Goal: Information Seeking & Learning: Find specific fact

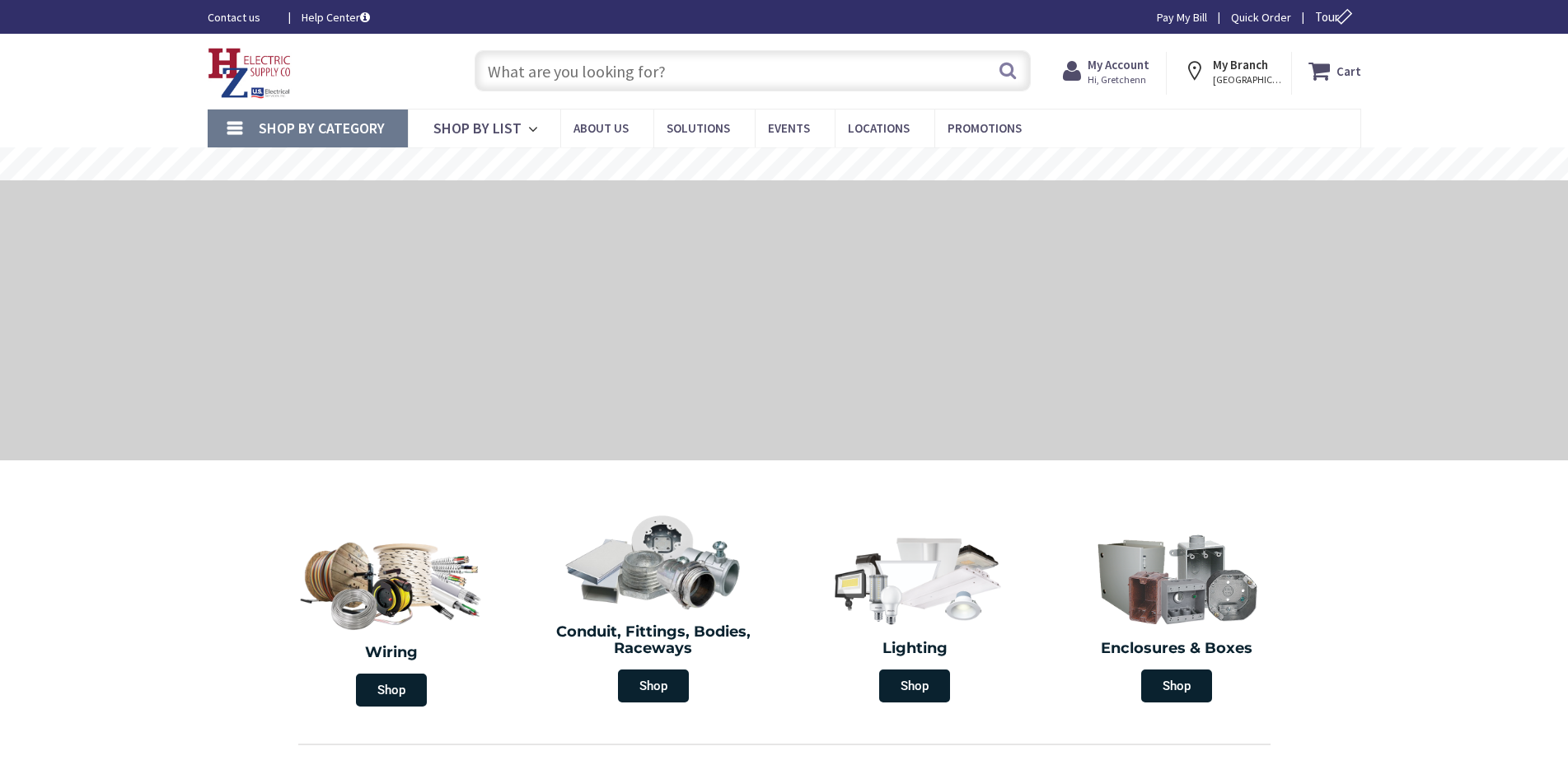
click at [750, 68] on input "text" at bounding box center [753, 71] width 556 height 41
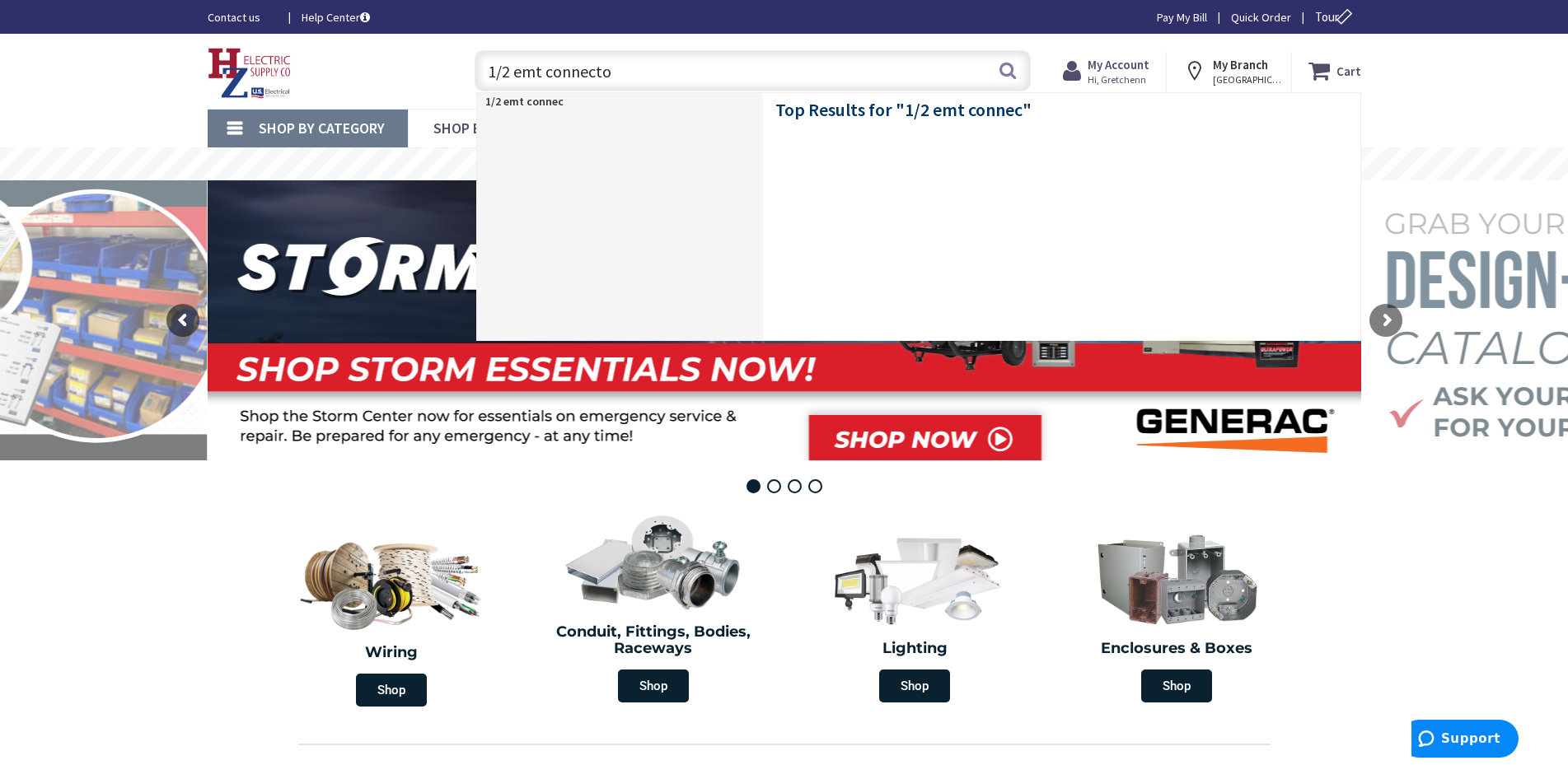
type input "1/2 emt connector"
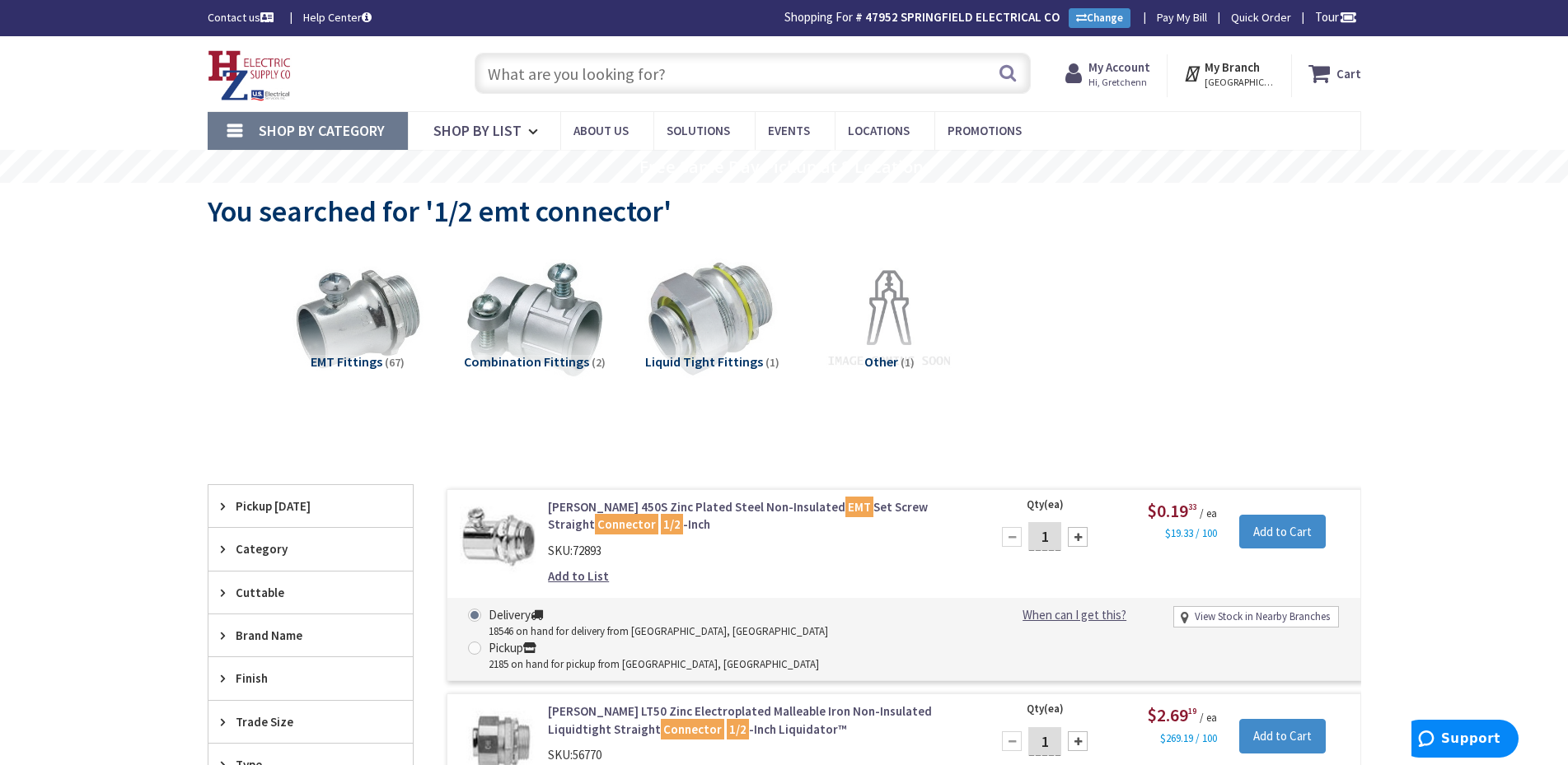
click at [562, 77] on input "text" at bounding box center [753, 73] width 556 height 41
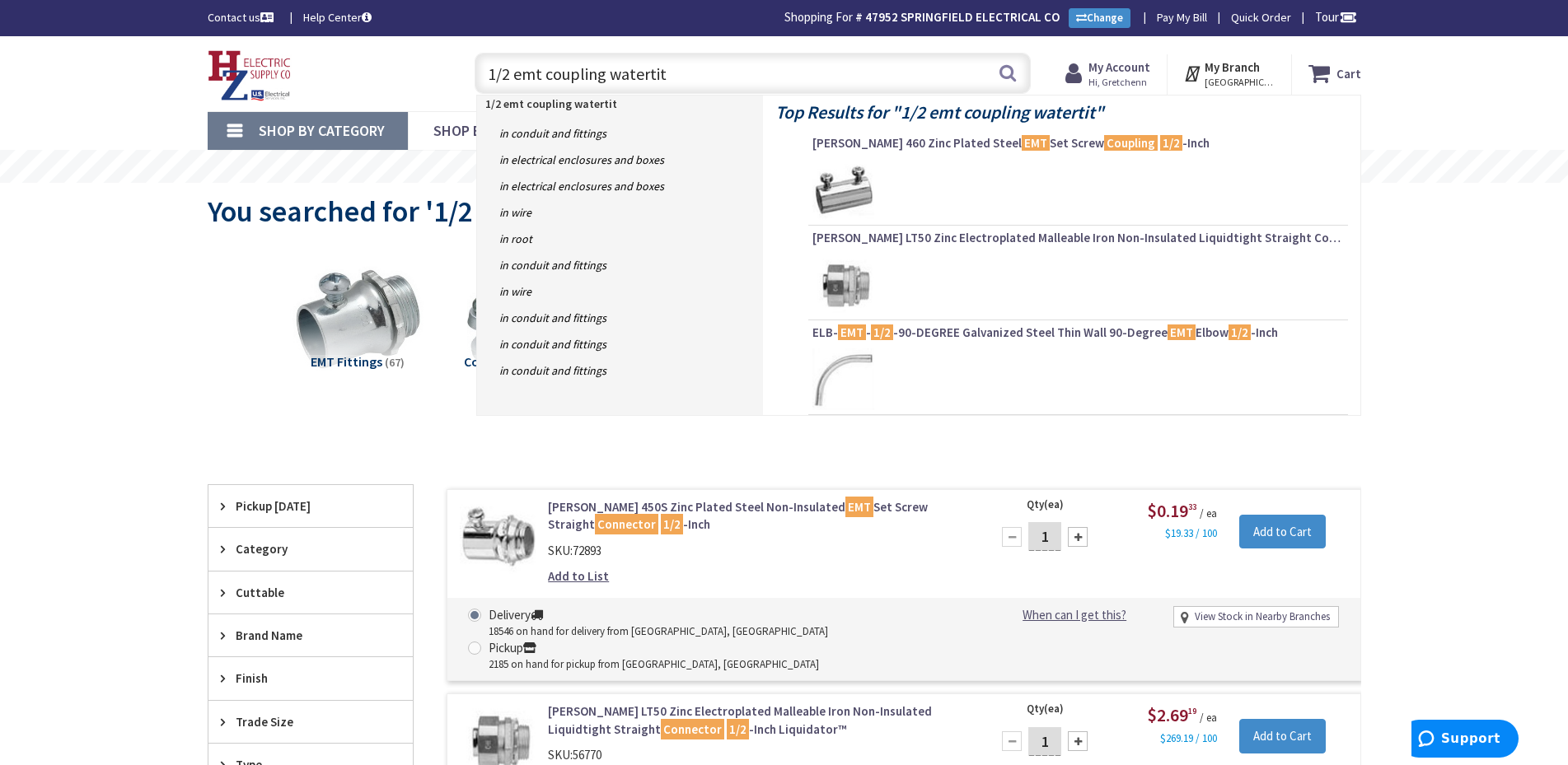
type input "1/2 emt coupling watertite"
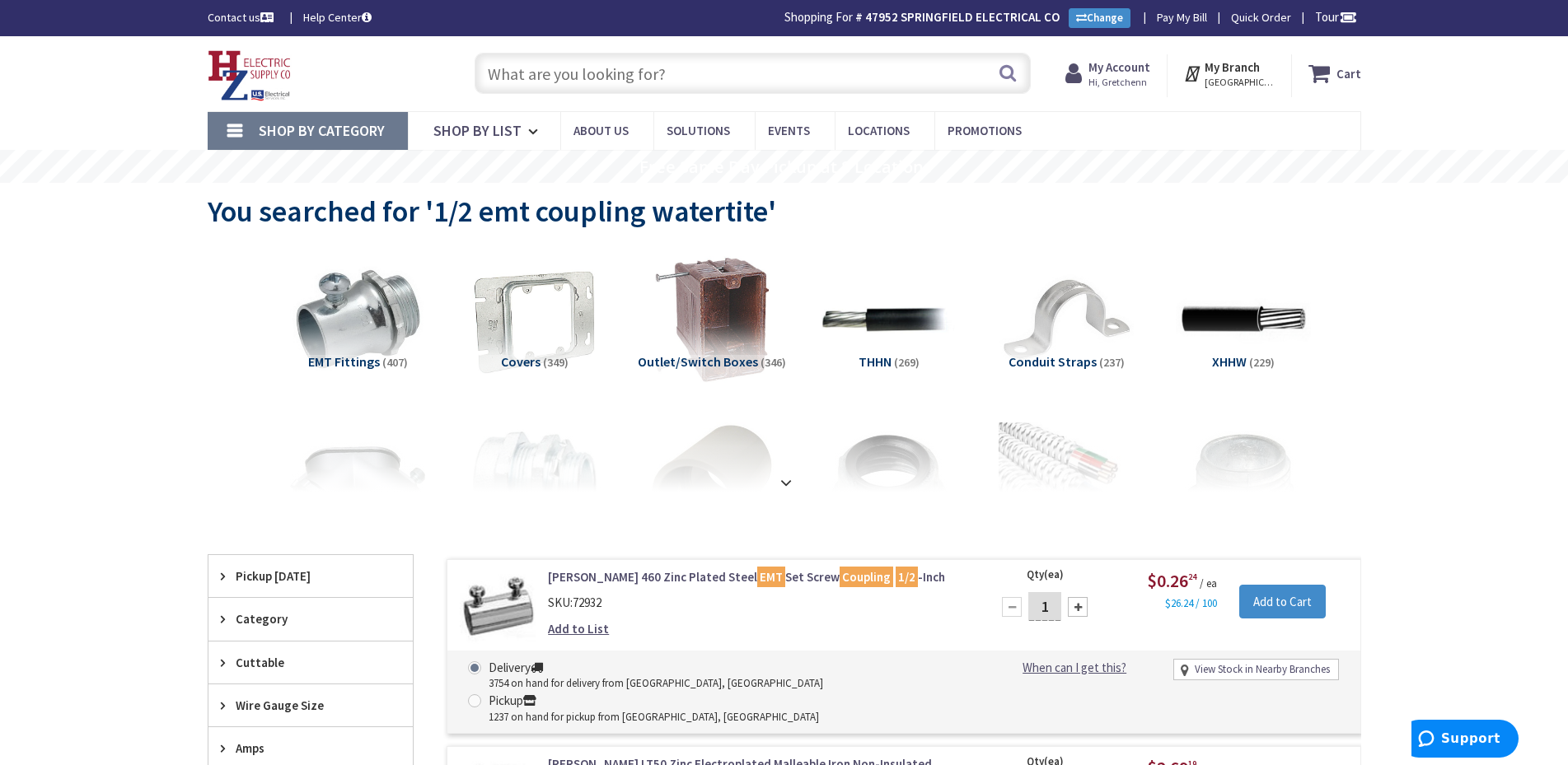
click at [597, 74] on input "text" at bounding box center [753, 73] width 556 height 41
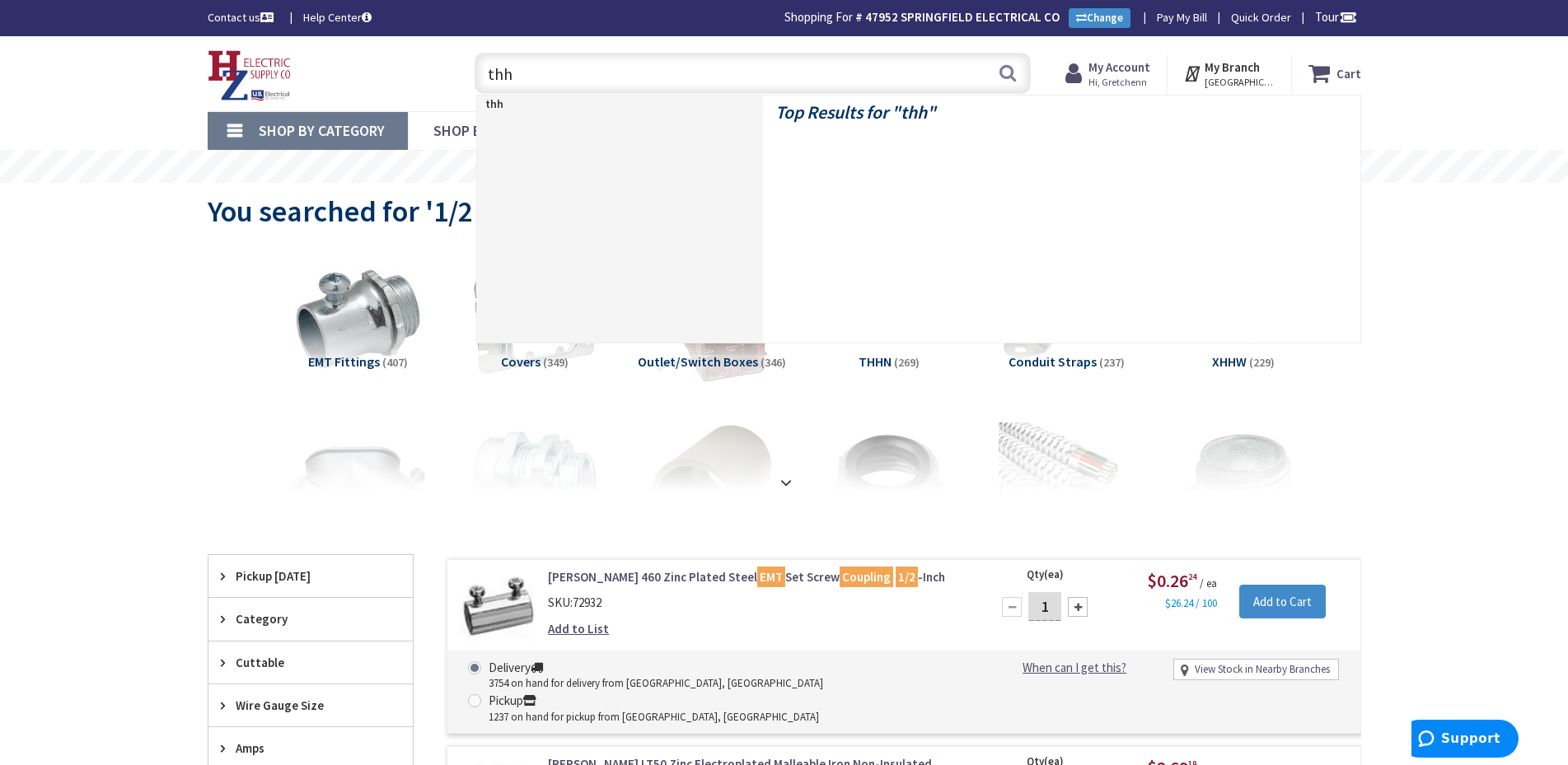
type input "thhn"
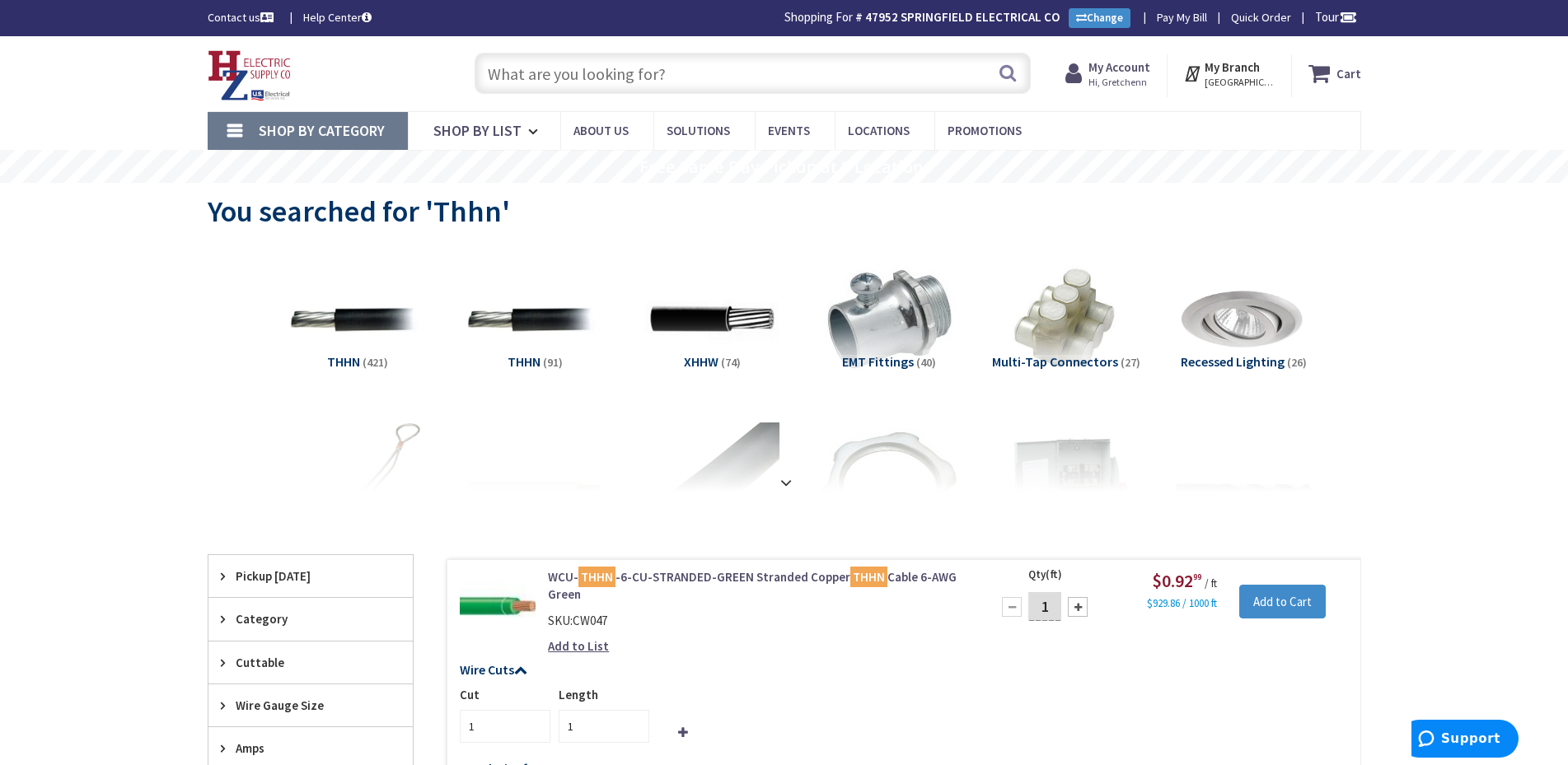
click at [545, 76] on input "text" at bounding box center [753, 73] width 556 height 41
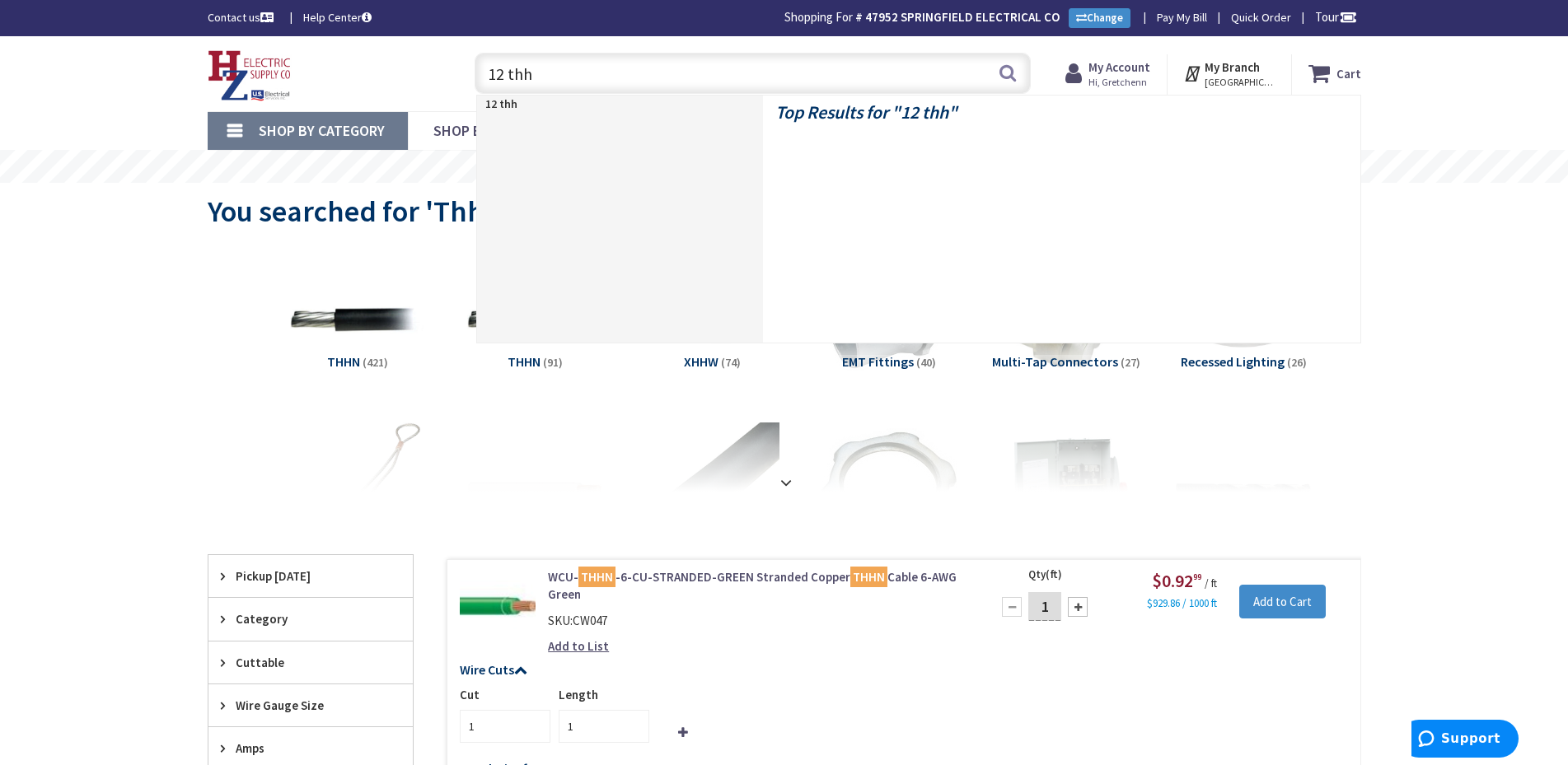
type input "12 thhn"
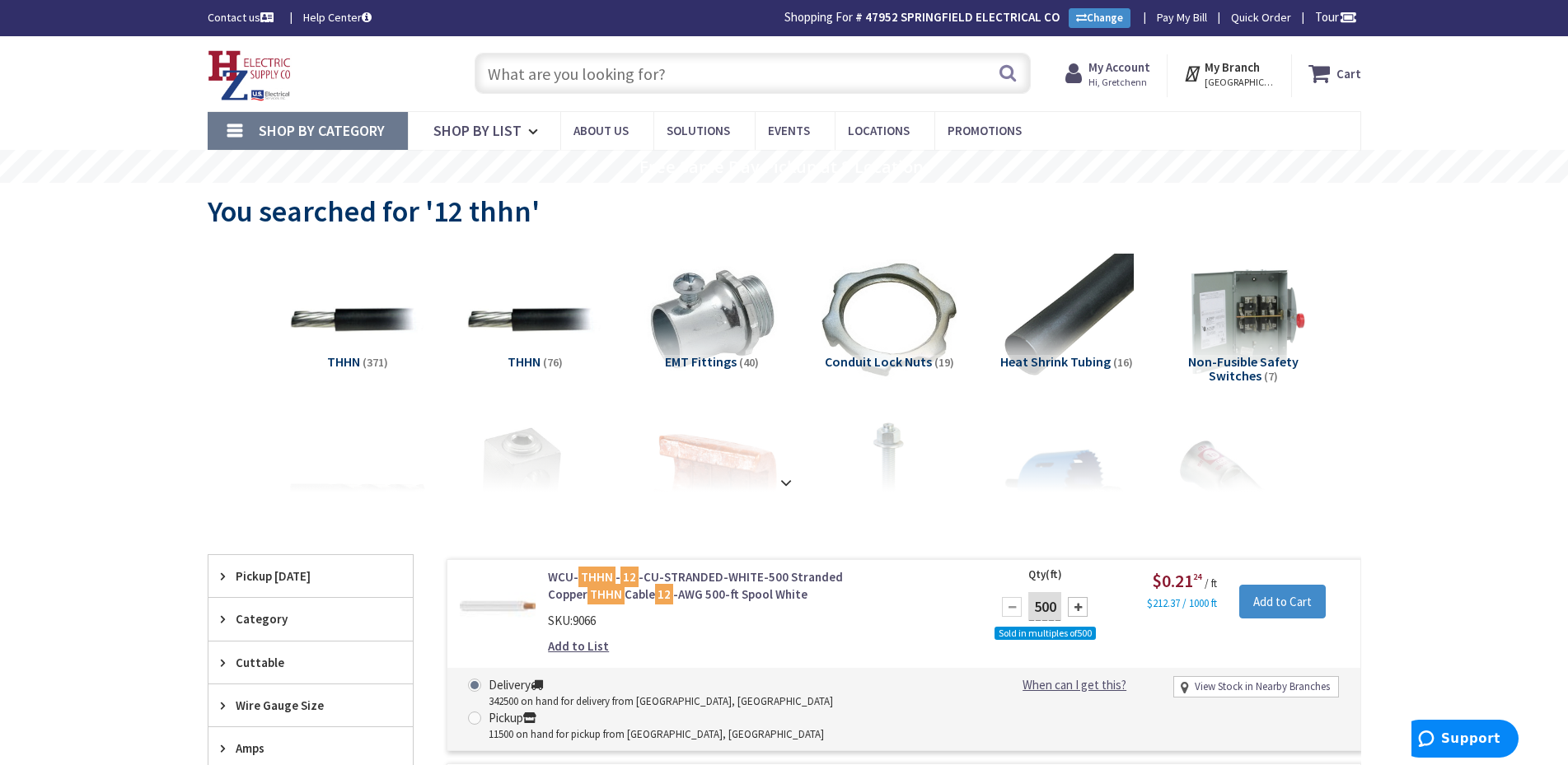
click at [605, 80] on input "text" at bounding box center [753, 73] width 556 height 41
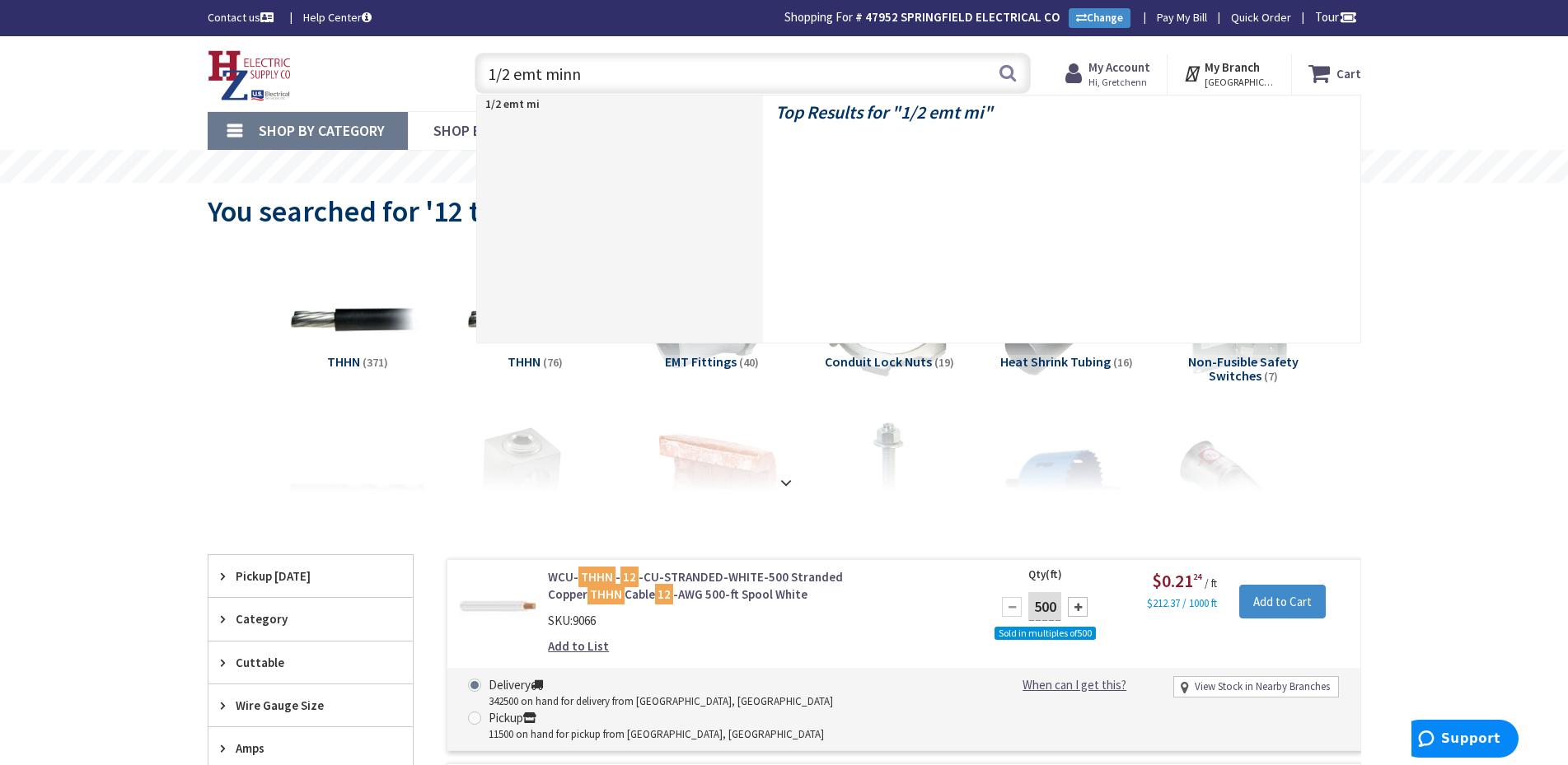
type input "1/2 emt minni"
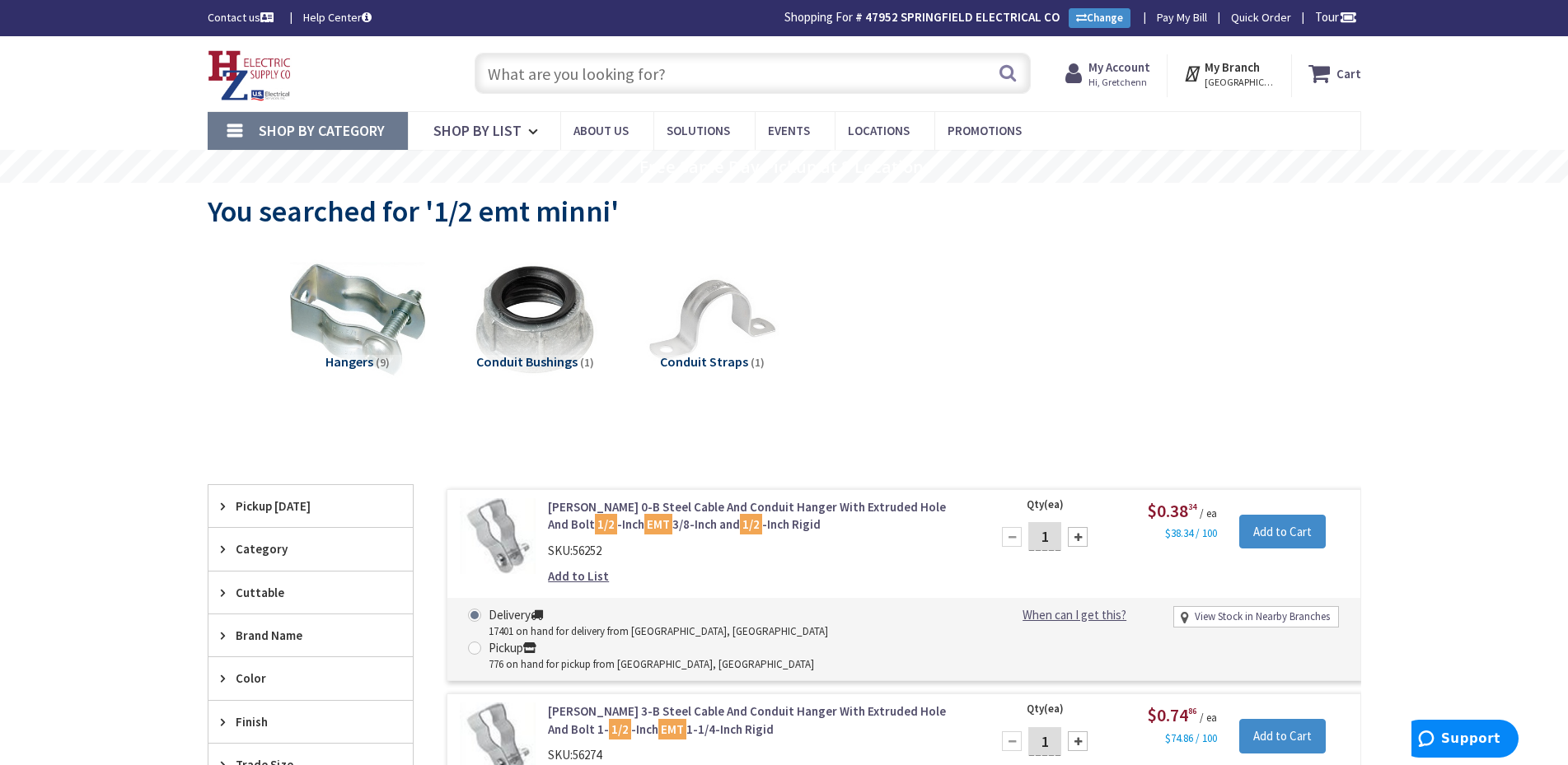
click at [580, 76] on input "text" at bounding box center [753, 73] width 556 height 41
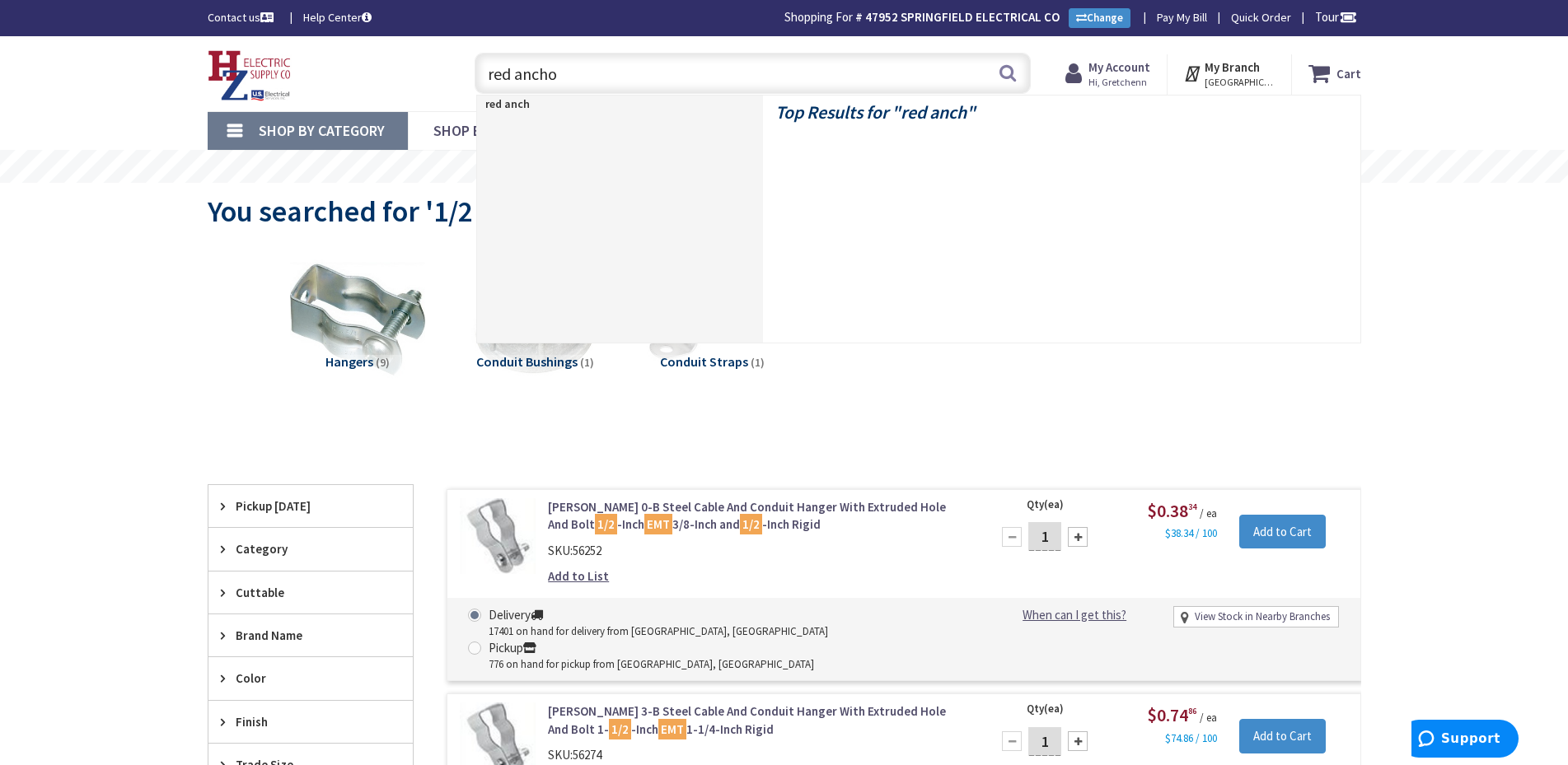
type input "red anchor"
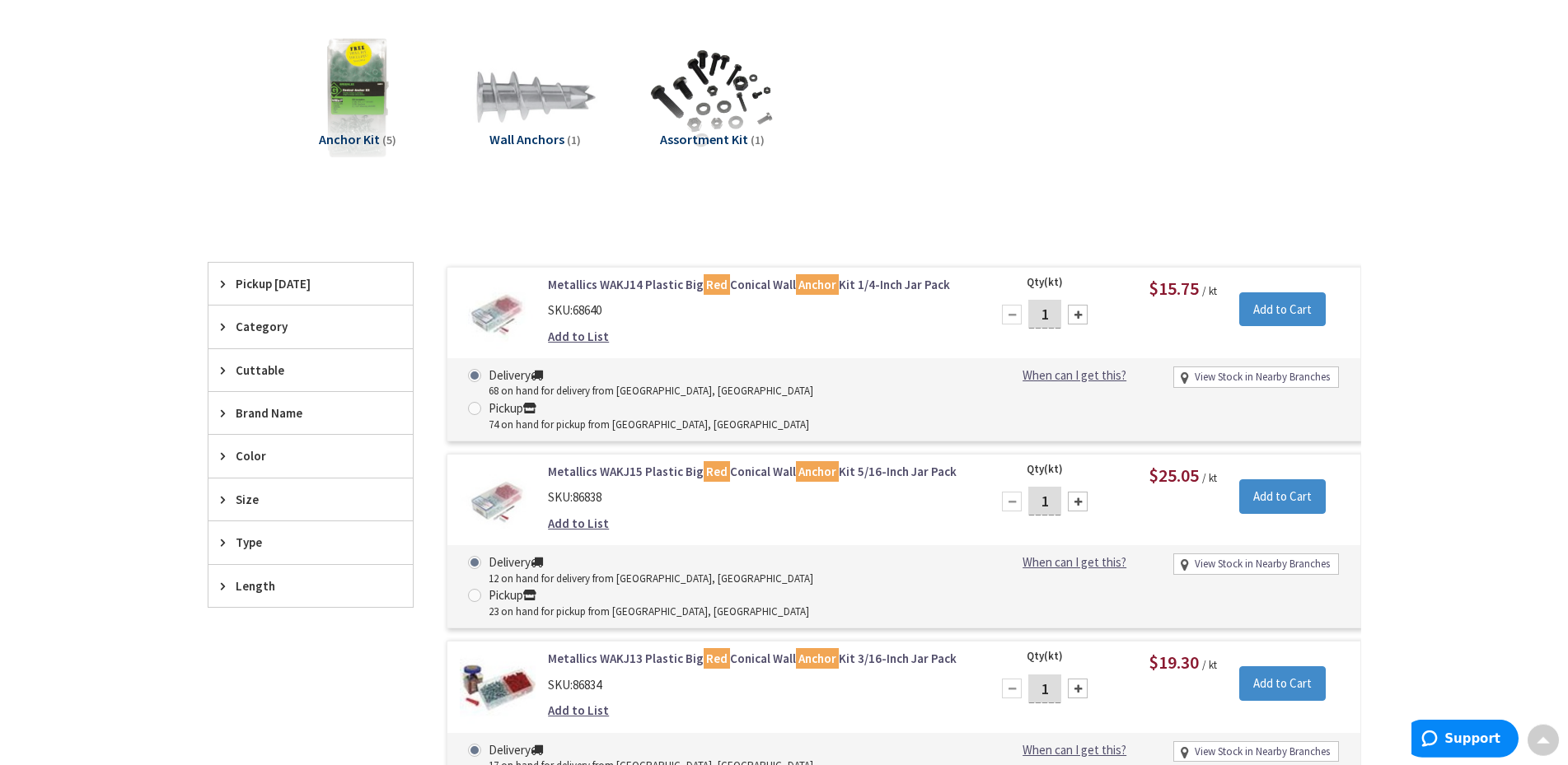
scroll to position [252, 0]
